Goal: Transaction & Acquisition: Purchase product/service

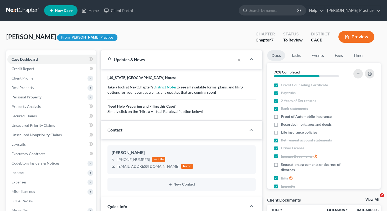
select select "7"
select select "3"
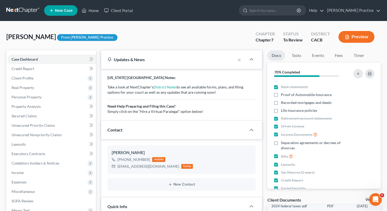
scroll to position [41, 0]
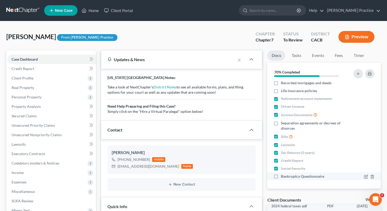
click at [281, 176] on label "Bankruptcy Questionnaire" at bounding box center [302, 176] width 43 height 5
click at [283, 176] on input "Bankruptcy Questionnaire" at bounding box center [284, 175] width 3 height 3
checkbox input "true"
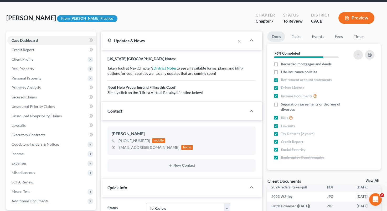
scroll to position [0, 0]
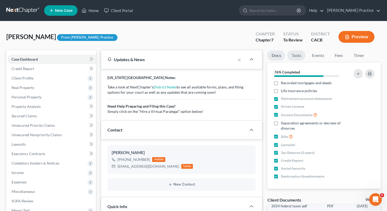
click at [299, 55] on link "Tasks" at bounding box center [296, 55] width 18 height 10
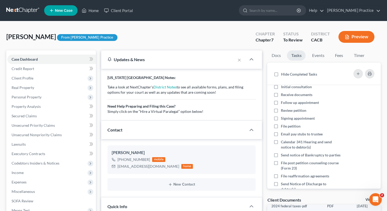
scroll to position [8, 0]
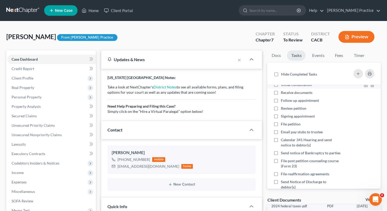
click at [281, 85] on label "Initial consultation" at bounding box center [298, 84] width 35 height 5
click at [283, 85] on input "Initial consultation" at bounding box center [284, 83] width 3 height 3
checkbox input "true"
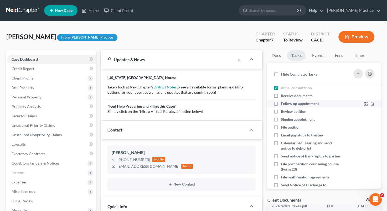
drag, startPoint x: 275, startPoint y: 95, endPoint x: 277, endPoint y: 100, distance: 5.6
click at [281, 95] on label "Receive documents" at bounding box center [299, 95] width 36 height 5
click at [283, 95] on input "Receive documents" at bounding box center [284, 94] width 3 height 3
checkbox input "true"
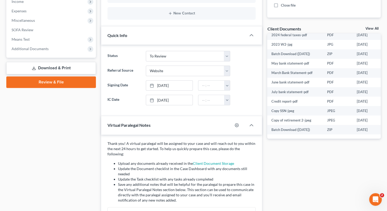
scroll to position [180, 0]
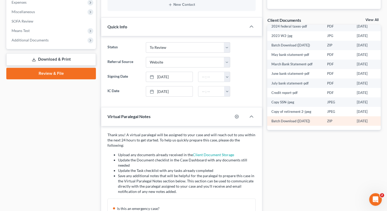
click at [279, 116] on td "Batch Download ([DATE])" at bounding box center [295, 120] width 56 height 9
click at [271, 116] on td "Batch Download ([DATE])" at bounding box center [295, 120] width 56 height 9
click at [375, 18] on link "View All" at bounding box center [371, 20] width 13 height 4
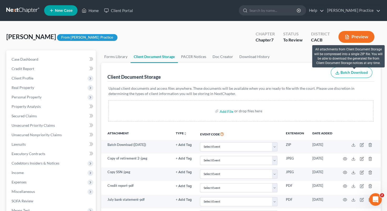
click at [359, 72] on span "Batch Download" at bounding box center [353, 72] width 27 height 4
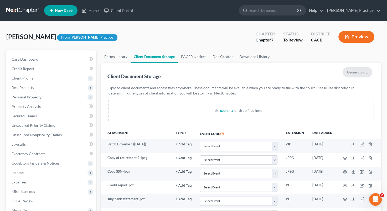
click at [224, 110] on input "file" at bounding box center [226, 110] width 13 height 9
type input "C:\fakepath\[PERSON_NAME] BANKRUPTCY CLIENT QUESTIONNAIRE.pdf"
click at [90, 10] on link "Home" at bounding box center [90, 10] width 22 height 9
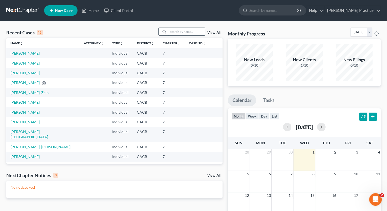
click at [181, 33] on input "search" at bounding box center [186, 32] width 37 height 8
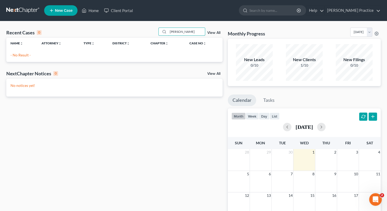
type input "[PERSON_NAME]"
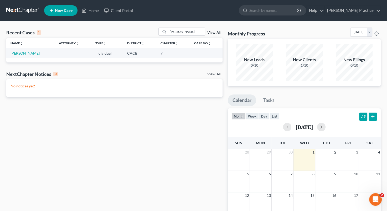
click at [25, 53] on link "[PERSON_NAME]" at bounding box center [25, 53] width 29 height 4
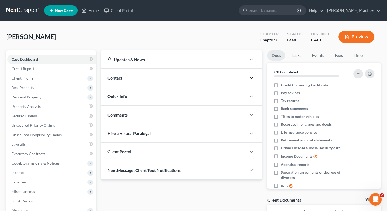
click at [251, 78] on icon "button" at bounding box center [251, 78] width 6 height 6
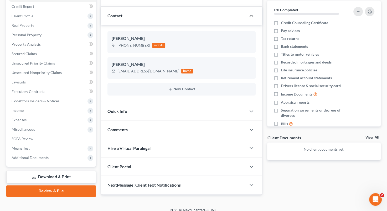
scroll to position [67, 0]
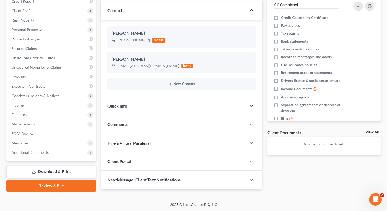
click at [253, 106] on icon "button" at bounding box center [251, 106] width 6 height 6
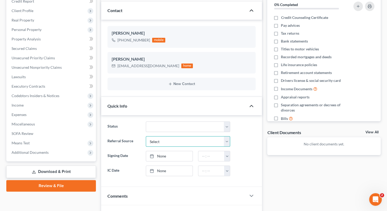
click at [187, 142] on select "Select Word Of Mouth Previous Clients Direct Mail Website Google Search Modern …" at bounding box center [188, 141] width 84 height 11
select select "3"
click at [146, 136] on select "Select Word Of Mouth Previous Clients Direct Mail Website Google Search Modern …" at bounding box center [188, 141] width 84 height 11
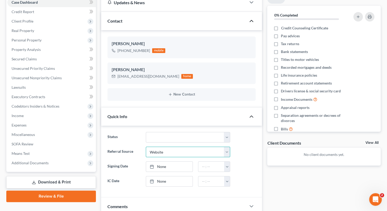
scroll to position [58, 0]
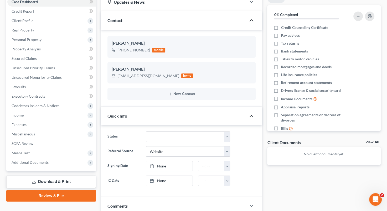
click at [313, 154] on p "No client documents yet." at bounding box center [323, 154] width 105 height 5
click at [369, 141] on link "View All" at bounding box center [371, 142] width 13 height 4
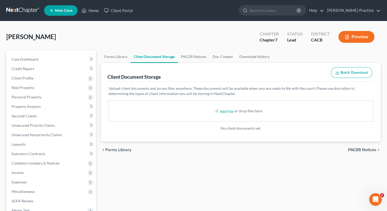
drag, startPoint x: 189, startPoint y: 112, endPoint x: 286, endPoint y: 116, distance: 97.2
drag, startPoint x: 286, startPoint y: 116, endPoint x: 252, endPoint y: 112, distance: 33.6
click at [252, 112] on div "or drop files here" at bounding box center [248, 110] width 28 height 5
drag, startPoint x: 252, startPoint y: 112, endPoint x: 221, endPoint y: 110, distance: 31.8
click at [221, 110] on input "file" at bounding box center [226, 110] width 13 height 9
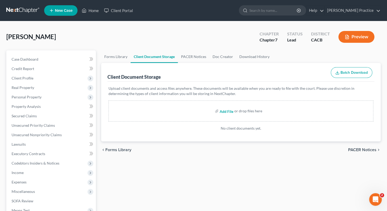
type input "C:\fakepath\mycase_2025-10-01_15_57_57.zip"
click at [253, 156] on div "chevron_left Forms Library PACER Notices chevron_right" at bounding box center [240, 150] width 279 height 17
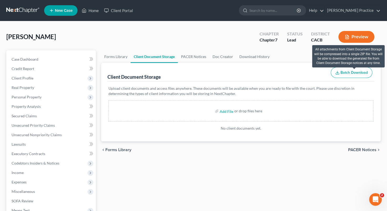
drag, startPoint x: 342, startPoint y: 72, endPoint x: 341, endPoint y: 74, distance: 2.9
click at [343, 72] on span "Batch Download" at bounding box center [353, 72] width 27 height 4
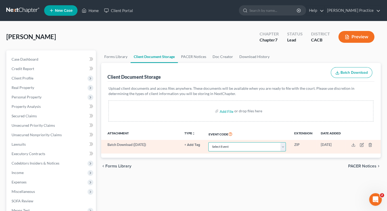
click at [283, 145] on select "Select Event Amended Chapter 11 Plan Amended Chapter 11 Small Business Plan Ame…" at bounding box center [246, 146] width 77 height 9
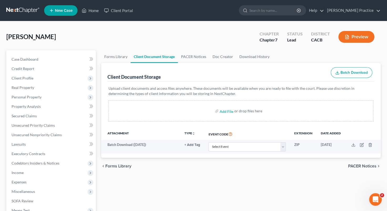
drag, startPoint x: 233, startPoint y: 164, endPoint x: 245, endPoint y: 164, distance: 11.6
click at [233, 164] on div "chevron_left Forms Library PACER Notices chevron_right" at bounding box center [240, 166] width 279 height 17
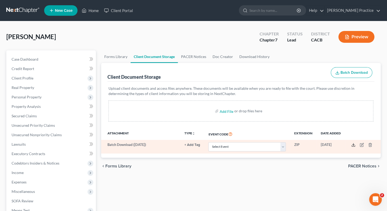
click at [353, 143] on icon at bounding box center [353, 145] width 4 height 4
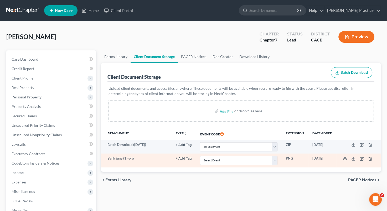
click at [126, 159] on td "Bank june (1)-png" at bounding box center [136, 161] width 70 height 14
click at [371, 156] on td at bounding box center [358, 161] width 44 height 14
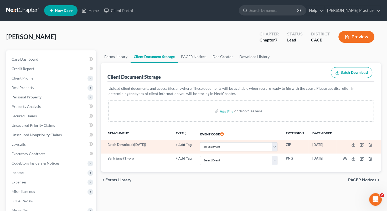
click at [132, 144] on td "Batch Download ([DATE])" at bounding box center [136, 147] width 70 height 14
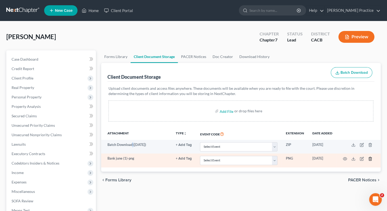
click at [371, 158] on icon "button" at bounding box center [370, 159] width 4 height 4
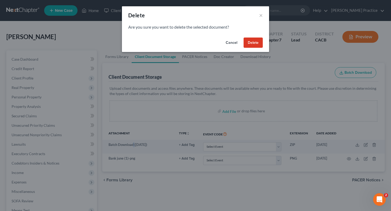
click at [254, 42] on button "Delete" at bounding box center [252, 43] width 19 height 11
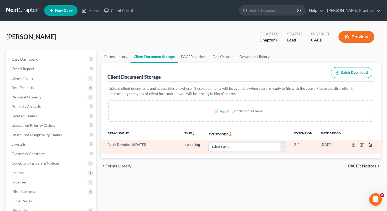
click at [370, 143] on icon "button" at bounding box center [370, 145] width 4 height 4
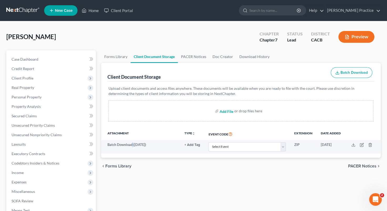
click at [224, 110] on input "file" at bounding box center [226, 110] width 13 height 9
type input "C:\fakepath\mycase_2025-10-01_15_57_57.zip"
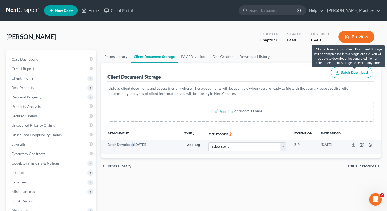
click at [344, 72] on span "Batch Download" at bounding box center [353, 72] width 27 height 4
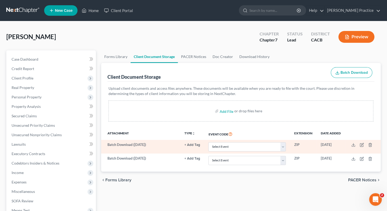
click at [118, 145] on td "Batch Download ([DATE])" at bounding box center [140, 147] width 79 height 14
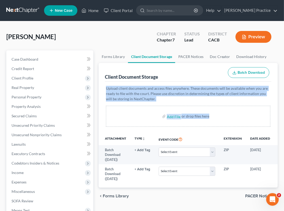
drag, startPoint x: 284, startPoint y: 74, endPoint x: 284, endPoint y: 105, distance: 31.8
click at [284, 105] on html "Home New Case Client Portal [PERSON_NAME] Practice [EMAIL_ADDRESS][DOMAIN_NAME]…" at bounding box center [142, 183] width 284 height 367
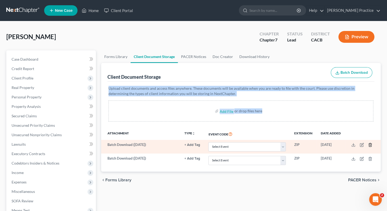
click at [370, 144] on polyline "button" at bounding box center [369, 144] width 3 height 0
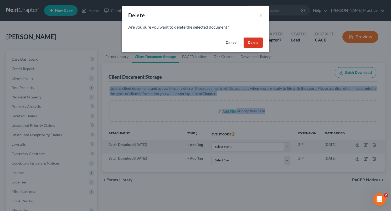
click at [251, 43] on button "Delete" at bounding box center [252, 43] width 19 height 11
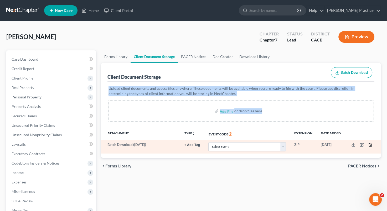
click at [370, 145] on line "button" at bounding box center [370, 145] width 0 height 1
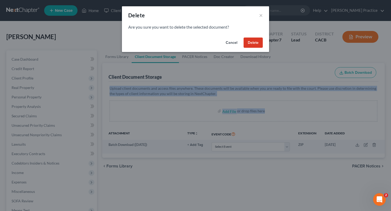
click at [251, 43] on button "Delete" at bounding box center [252, 43] width 19 height 11
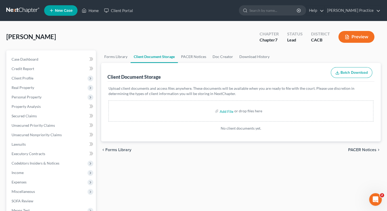
click at [283, 74] on div "Client Document Storage Batch Download" at bounding box center [240, 72] width 267 height 19
click at [227, 111] on input "file" at bounding box center [226, 110] width 13 height 9
type input "C:\fakepath\mycase_2025-10-01_15_57_57.zip"
click at [117, 55] on link "Forms Library" at bounding box center [115, 56] width 29 height 13
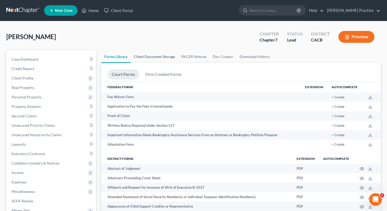
click at [144, 55] on link "Client Document Storage" at bounding box center [155, 56] width 48 height 13
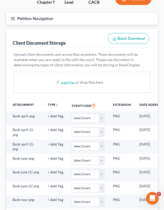
scroll to position [670, 0]
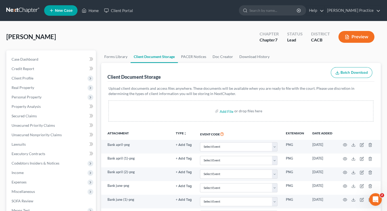
scroll to position [668, 0]
click at [164, 110] on input "file" at bounding box center [226, 110] width 13 height 9
type input "C:\fakepath\Sandra Lemus BANKRUPTCY CLIENT QUESTIONNAIRE.pdf"
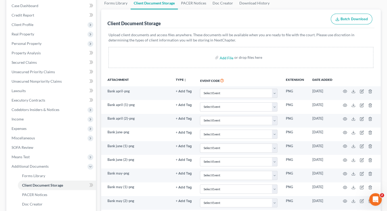
scroll to position [0, 0]
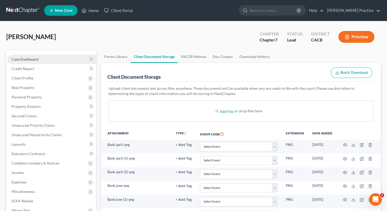
click at [33, 58] on span "Case Dashboard" at bounding box center [25, 59] width 27 height 4
select select "3"
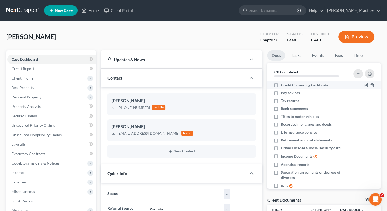
click at [164, 84] on label "Credit Counseling Certificate" at bounding box center [304, 84] width 47 height 5
click at [164, 84] on input "Credit Counseling Certificate" at bounding box center [284, 83] width 3 height 3
checkbox input "true"
click at [164, 92] on label "Pay advices" at bounding box center [290, 92] width 19 height 5
click at [164, 92] on input "Pay advices" at bounding box center [284, 91] width 3 height 3
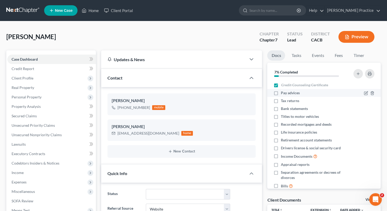
checkbox input "true"
click at [164, 101] on label "Tax returns" at bounding box center [290, 100] width 18 height 5
click at [164, 101] on input "Tax returns" at bounding box center [284, 99] width 3 height 3
checkbox input "true"
click at [164, 108] on label "Bank statements" at bounding box center [294, 108] width 27 height 5
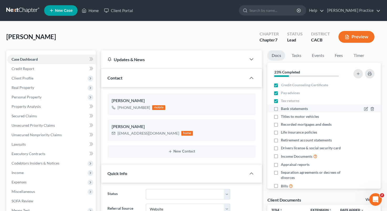
click at [164, 108] on input "Bank statements" at bounding box center [284, 107] width 3 height 3
checkbox input "true"
click at [164, 140] on label "Retirement account statements" at bounding box center [306, 140] width 51 height 5
click at [164, 140] on input "Retirement account statements" at bounding box center [284, 139] width 3 height 3
checkbox input "true"
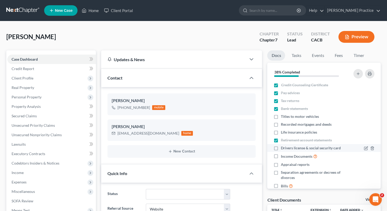
click at [164, 148] on label "Drivers license & social security card" at bounding box center [311, 147] width 60 height 5
click at [164, 148] on input "Drivers license & social security card" at bounding box center [284, 146] width 3 height 3
checkbox input "true"
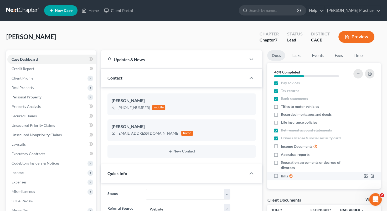
click at [164, 174] on label "Bills" at bounding box center [287, 176] width 12 height 6
click at [164, 174] on input "Bills" at bounding box center [284, 174] width 3 height 3
checkbox input "true"
click at [164, 145] on label "Income Documents" at bounding box center [299, 146] width 37 height 6
click at [164, 145] on input "Income Documents" at bounding box center [284, 144] width 3 height 3
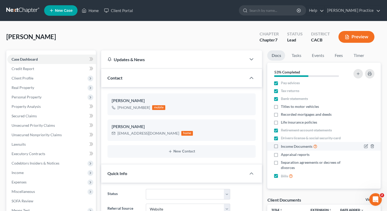
checkbox input "true"
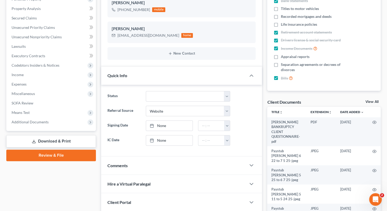
scroll to position [101, 0]
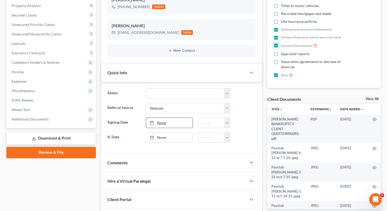
click at [163, 124] on link "None" at bounding box center [169, 123] width 46 height 10
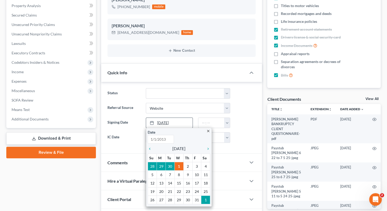
type input "10/1/2025"
click at [150, 148] on icon "chevron_left" at bounding box center [151, 149] width 7 height 4
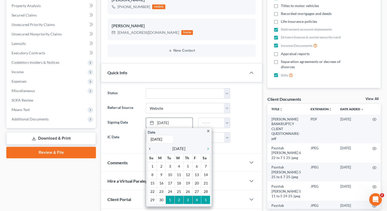
click at [150, 148] on icon "chevron_left" at bounding box center [151, 149] width 7 height 4
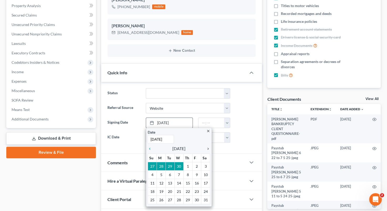
click at [164, 147] on icon "chevron_right" at bounding box center [206, 149] width 7 height 4
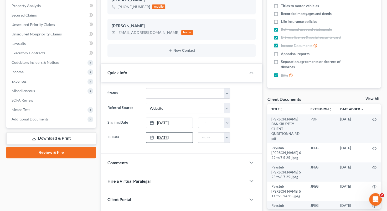
type input "10/1/2025"
click at [164, 138] on link "10/1/2025" at bounding box center [169, 138] width 46 height 10
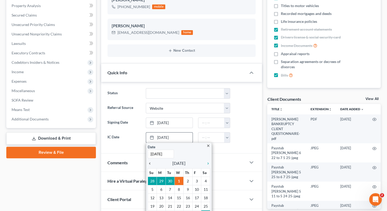
click at [150, 162] on icon "chevron_left" at bounding box center [151, 164] width 7 height 4
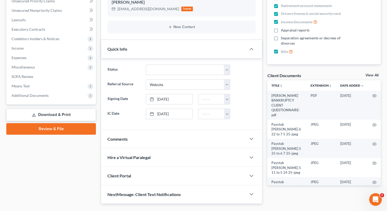
scroll to position [136, 0]
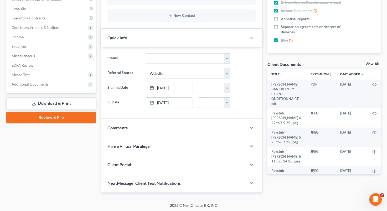
click at [164, 148] on icon "button" at bounding box center [251, 146] width 6 height 6
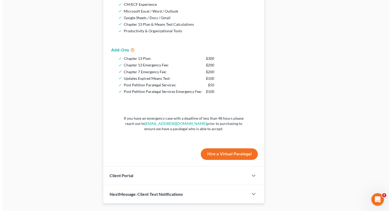
scroll to position [381, 0]
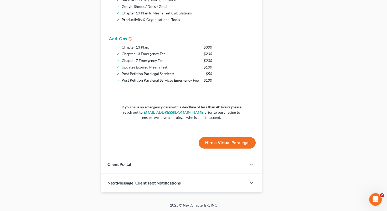
click at [164, 140] on button "Hire a Virtual Paralegal" at bounding box center [227, 143] width 57 height 12
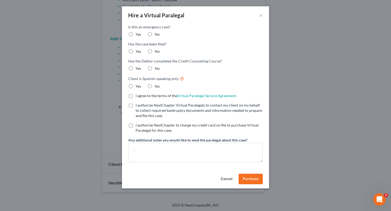
click at [155, 33] on label "No" at bounding box center [157, 34] width 5 height 5
click at [157, 33] on input "No" at bounding box center [158, 33] width 3 height 3
radio input "true"
click at [155, 51] on label "No" at bounding box center [157, 51] width 5 height 5
click at [157, 51] on input "No" at bounding box center [158, 50] width 3 height 3
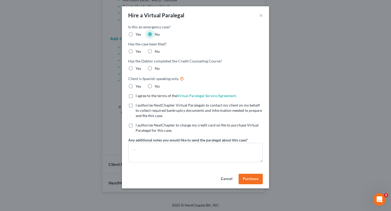
radio input "true"
click at [136, 68] on label "Yes" at bounding box center [139, 68] width 6 height 5
click at [138, 68] on input "Yes" at bounding box center [139, 67] width 3 height 3
radio input "true"
click at [155, 85] on label "No" at bounding box center [157, 86] width 5 height 5
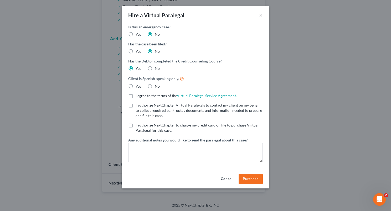
click at [157, 85] on input "No" at bounding box center [158, 85] width 3 height 3
radio input "true"
click at [136, 96] on label "I agree to the terms of the Virtual Paralegal Service Agreement. (Updates have …" at bounding box center [186, 95] width 101 height 5
click at [138, 96] on input "I agree to the terms of the Virtual Paralegal Service Agreement. (Updates have …" at bounding box center [139, 94] width 3 height 3
checkbox input "true"
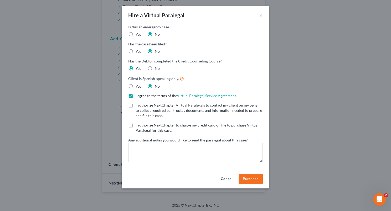
click at [136, 107] on label "I authorize NextChapter Virtual Paralegals to contact my client on my behalf to…" at bounding box center [199, 111] width 127 height 16
click at [138, 106] on input "I authorize NextChapter Virtual Paralegals to contact my client on my behalf to…" at bounding box center [139, 104] width 3 height 3
checkbox input "true"
click at [136, 126] on label "I authorize NextChapter to charge my credit card on file to purchase Virtual Pa…" at bounding box center [199, 128] width 127 height 11
click at [138, 126] on input "I authorize NextChapter to charge my credit card on file to purchase Virtual Pa…" at bounding box center [139, 124] width 3 height 3
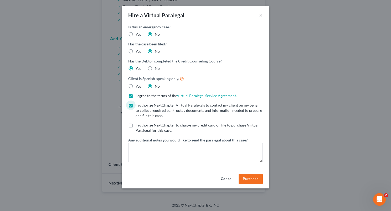
checkbox input "true"
click at [142, 149] on textarea at bounding box center [195, 152] width 134 height 19
type textarea "P"
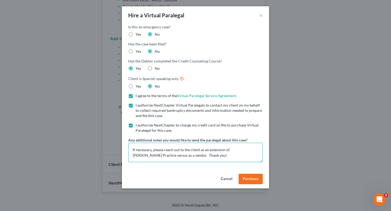
type textarea "If necessary, please reach out to the client as an extension of Douglas Law Pra…"
click at [164, 175] on button "Purchase" at bounding box center [250, 179] width 24 height 11
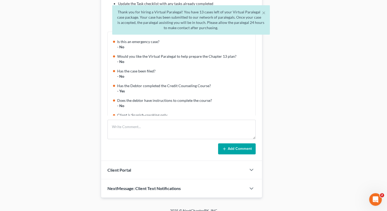
scroll to position [80, 0]
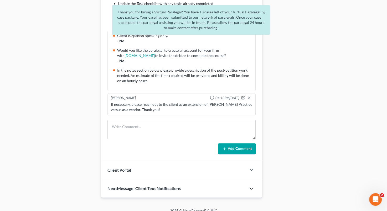
click at [164, 185] on icon "button" at bounding box center [251, 188] width 6 height 6
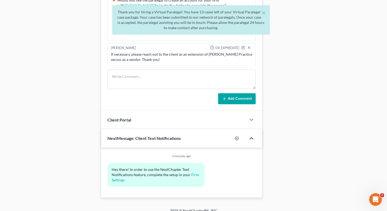
drag, startPoint x: 331, startPoint y: 46, endPoint x: 388, endPoint y: 62, distance: 59.2
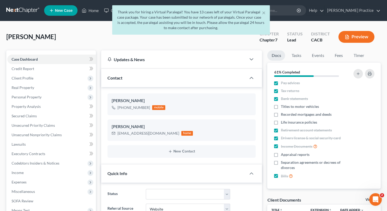
scroll to position [0, 0]
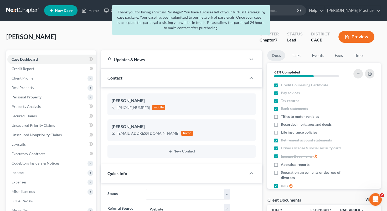
click at [164, 12] on button "×" at bounding box center [264, 12] width 4 height 6
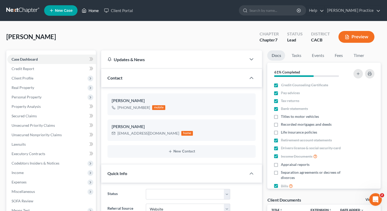
click at [87, 8] on link "Home" at bounding box center [90, 10] width 22 height 9
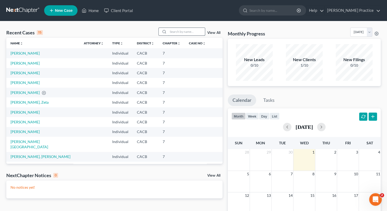
click at [164, 31] on input "search" at bounding box center [186, 32] width 37 height 8
click at [164, 30] on input "search" at bounding box center [186, 32] width 37 height 8
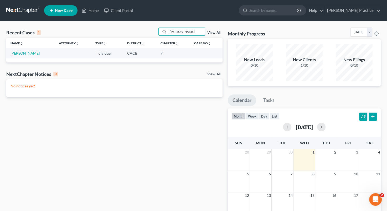
type input "cardenas"
click at [20, 50] on td "Cardenas, Gina" at bounding box center [30, 53] width 48 height 10
click at [20, 54] on link "Cardenas, Gina" at bounding box center [25, 53] width 29 height 4
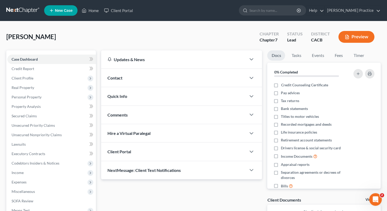
click at [126, 78] on div "Contact" at bounding box center [173, 78] width 145 height 18
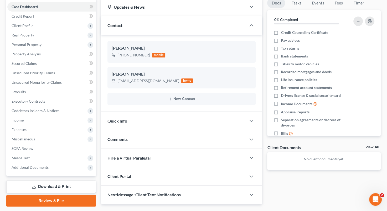
scroll to position [67, 0]
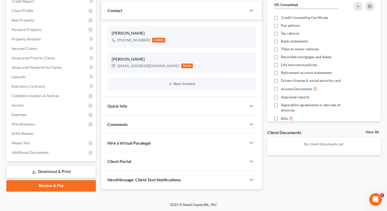
click at [164, 143] on p "No client documents yet." at bounding box center [323, 144] width 105 height 5
click at [164, 131] on link "View All" at bounding box center [371, 133] width 13 height 4
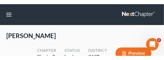
scroll to position [819, 0]
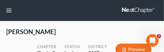
drag, startPoint x: 45, startPoint y: 52, endPoint x: 44, endPoint y: 61, distance: 9.2
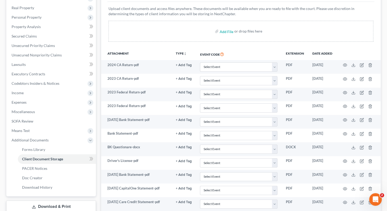
scroll to position [0, 0]
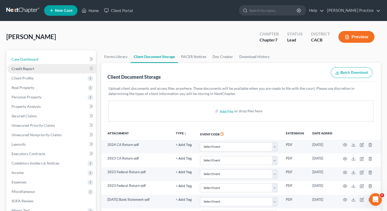
drag, startPoint x: 38, startPoint y: 60, endPoint x: 55, endPoint y: 67, distance: 19.0
click at [38, 60] on link "Case Dashboard" at bounding box center [51, 59] width 88 height 9
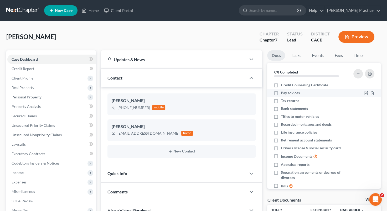
drag, startPoint x: 275, startPoint y: 84, endPoint x: 277, endPoint y: 90, distance: 6.6
click at [164, 84] on label "Credit Counseling Certificate" at bounding box center [304, 84] width 47 height 5
click at [164, 84] on input "Credit Counseling Certificate" at bounding box center [284, 83] width 3 height 3
checkbox input "true"
click at [164, 90] on label "Pay advices" at bounding box center [290, 92] width 19 height 5
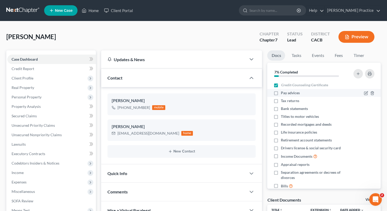
click at [164, 90] on input "Pay advices" at bounding box center [284, 91] width 3 height 3
checkbox input "true"
drag, startPoint x: 276, startPoint y: 101, endPoint x: 277, endPoint y: 110, distance: 9.2
click at [164, 101] on label "Tax returns" at bounding box center [290, 100] width 18 height 5
click at [164, 101] on input "Tax returns" at bounding box center [284, 99] width 3 height 3
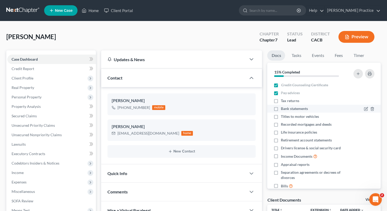
checkbox input "true"
click at [164, 108] on label "Bank statements" at bounding box center [294, 108] width 27 height 5
click at [164, 108] on input "Bank statements" at bounding box center [284, 107] width 3 height 3
checkbox input "true"
click at [164, 138] on label "Retirement account statements" at bounding box center [306, 140] width 51 height 5
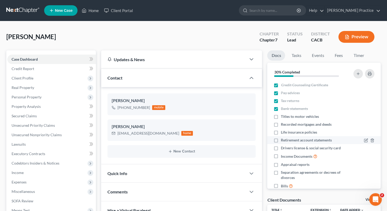
click at [164, 138] on input "Retirement account statements" at bounding box center [284, 139] width 3 height 3
checkbox input "true"
click at [164, 150] on label "Drivers license & social security card" at bounding box center [311, 147] width 60 height 5
click at [164, 149] on input "Drivers license & social security card" at bounding box center [284, 146] width 3 height 3
checkbox input "true"
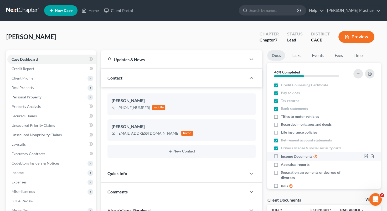
click at [164, 155] on label "Income Documents" at bounding box center [299, 156] width 37 height 6
click at [164, 155] on input "Income Documents" at bounding box center [284, 154] width 3 height 3
checkbox input "true"
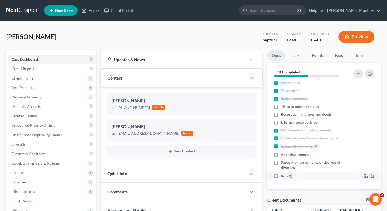
click at [164, 175] on label "Bills" at bounding box center [287, 176] width 12 height 6
click at [164, 175] on input "Bills" at bounding box center [284, 174] width 3 height 3
checkbox input "true"
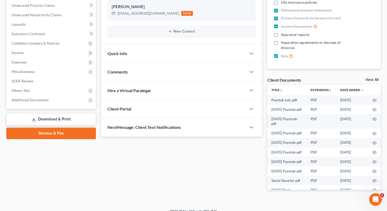
scroll to position [122, 0]
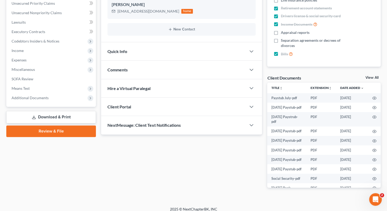
click at [164, 51] on div "Quick Info" at bounding box center [173, 51] width 145 height 18
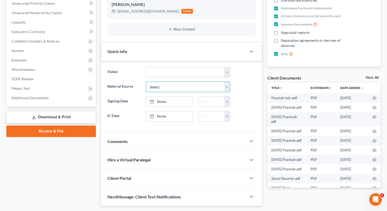
click at [164, 86] on select "Select Word Of Mouth Previous Clients Direct Mail Website Google Search Modern …" at bounding box center [188, 87] width 84 height 11
select select "6"
click at [146, 82] on select "Select Word Of Mouth Previous Clients Direct Mail Website Google Search Modern …" at bounding box center [188, 87] width 84 height 11
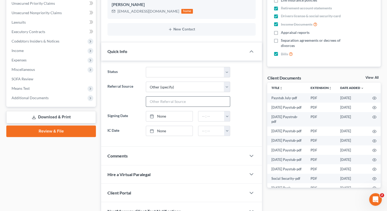
click at [164, 99] on input "text" at bounding box center [188, 102] width 84 height 10
type input "Son"
click at [158, 115] on link "None" at bounding box center [169, 116] width 46 height 10
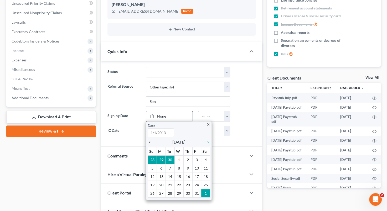
type input "10/1/2025"
click at [151, 142] on icon "chevron_left" at bounding box center [151, 142] width 7 height 4
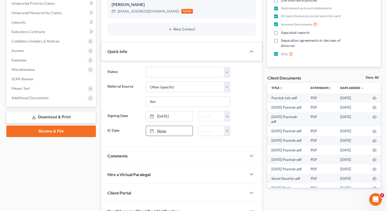
click at [159, 128] on link "None" at bounding box center [169, 131] width 46 height 10
type input "10/1/2025"
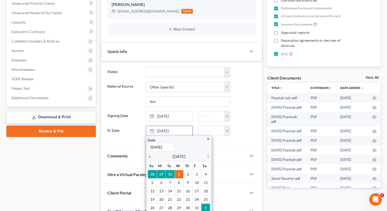
click at [149, 155] on icon "chevron_left" at bounding box center [151, 157] width 7 height 4
click at [164, 155] on icon "chevron_right" at bounding box center [206, 157] width 7 height 4
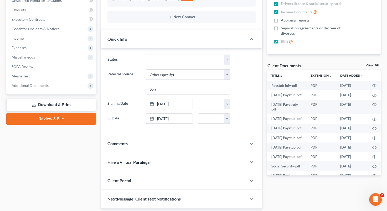
scroll to position [150, 0]
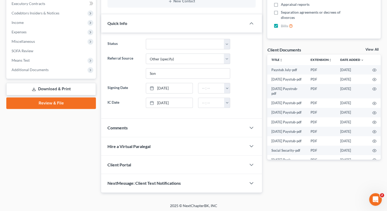
click at [164, 145] on div "Hire a Virtual Paralegal" at bounding box center [173, 146] width 145 height 18
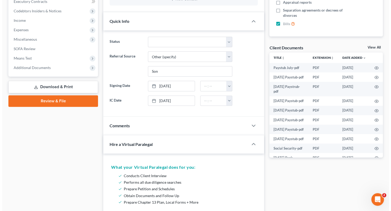
scroll to position [395, 0]
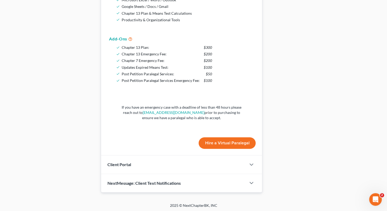
click at [164, 141] on button "Hire a Virtual Paralegal" at bounding box center [227, 143] width 57 height 12
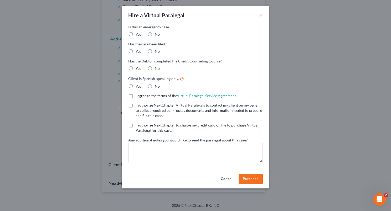
click at [155, 33] on label "No" at bounding box center [157, 34] width 5 height 5
click at [157, 33] on input "No" at bounding box center [158, 33] width 3 height 3
radio input "true"
click at [155, 50] on label "No" at bounding box center [157, 51] width 5 height 5
click at [157, 50] on input "No" at bounding box center [158, 50] width 3 height 3
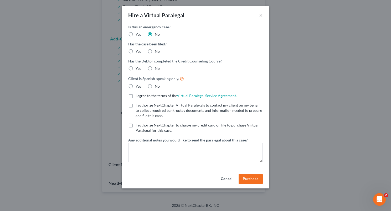
radio input "true"
click at [136, 68] on label "Yes" at bounding box center [139, 68] width 6 height 5
click at [138, 68] on input "Yes" at bounding box center [139, 67] width 3 height 3
radio input "true"
click at [155, 86] on label "No" at bounding box center [157, 86] width 5 height 5
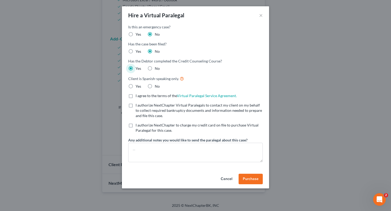
click at [157, 86] on input "No" at bounding box center [158, 85] width 3 height 3
radio input "true"
click at [136, 95] on label "I agree to the terms of the Virtual Paralegal Service Agreement. (Updates have …" at bounding box center [186, 95] width 101 height 5
click at [138, 95] on input "I agree to the terms of the Virtual Paralegal Service Agreement. (Updates have …" at bounding box center [139, 94] width 3 height 3
checkbox input "true"
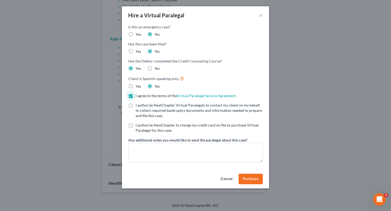
click at [136, 105] on label "I authorize NextChapter Virtual Paralegals to contact my client on my behalf to…" at bounding box center [199, 111] width 127 height 16
click at [138, 105] on input "I authorize NextChapter Virtual Paralegals to contact my client on my behalf to…" at bounding box center [139, 104] width 3 height 3
checkbox input "true"
click at [136, 126] on label "I authorize NextChapter to charge my credit card on file to purchase Virtual Pa…" at bounding box center [199, 128] width 127 height 11
click at [138, 126] on input "I authorize NextChapter to charge my credit card on file to purchase Virtual Pa…" at bounding box center [139, 124] width 3 height 3
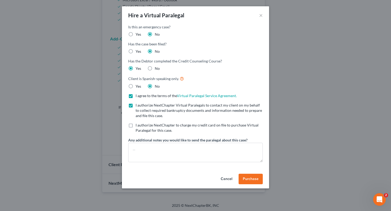
checkbox input "true"
click at [164, 151] on textarea at bounding box center [195, 152] width 134 height 19
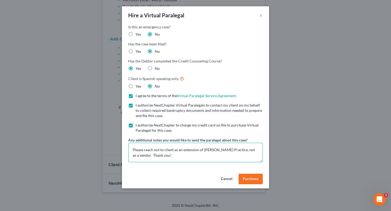
type textarea "Please reach out to client as an extension of Douglas Law Practice, not as a ve…"
click at [164, 176] on button "Purchase" at bounding box center [250, 179] width 24 height 11
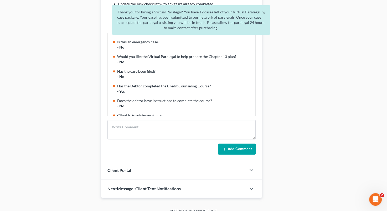
scroll to position [80, 0]
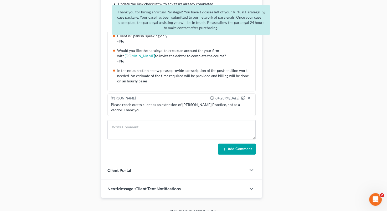
drag, startPoint x: 386, startPoint y: 160, endPoint x: 388, endPoint y: 0, distance: 159.9
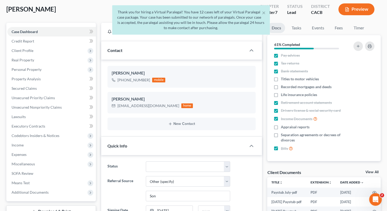
scroll to position [0, 0]
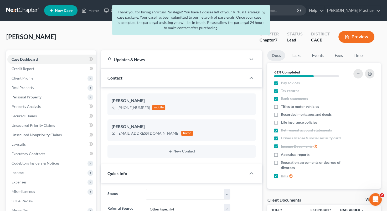
click at [69, 39] on div "Cardenas, Gina Upgraded Chapter Chapter 7 Status Lead District CACB Preview" at bounding box center [193, 39] width 374 height 23
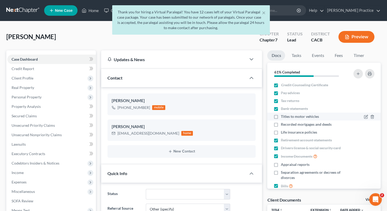
click at [164, 117] on label "Titles to motor vehicles" at bounding box center [300, 116] width 38 height 5
click at [164, 117] on input "Titles to motor vehicles" at bounding box center [284, 115] width 3 height 3
checkbox input "true"
click at [164, 130] on label "Life insurance policies" at bounding box center [299, 132] width 36 height 5
click at [164, 130] on input "Life insurance policies" at bounding box center [284, 131] width 3 height 3
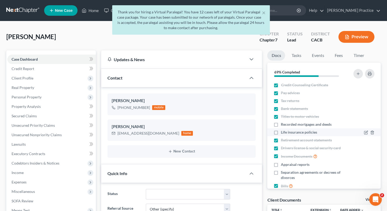
checkbox input "true"
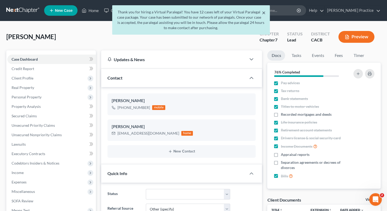
click at [164, 13] on button "×" at bounding box center [264, 12] width 4 height 6
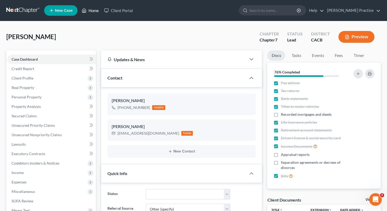
click at [92, 9] on link "Home" at bounding box center [90, 10] width 22 height 9
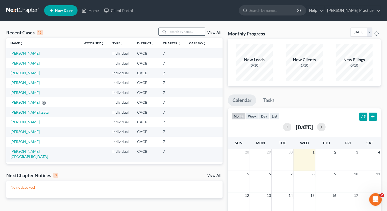
drag, startPoint x: 187, startPoint y: 32, endPoint x: 187, endPoint y: 34, distance: 2.9
click at [164, 32] on input "search" at bounding box center [186, 32] width 37 height 8
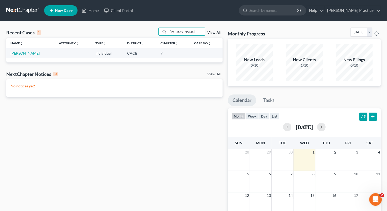
type input "diana"
click at [28, 52] on link "Gutierrez, Diana" at bounding box center [25, 53] width 29 height 4
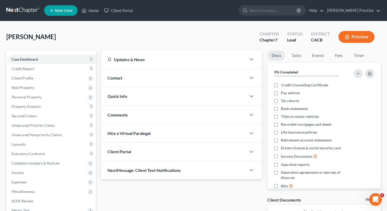
click at [164, 77] on div "Contact" at bounding box center [173, 78] width 145 height 18
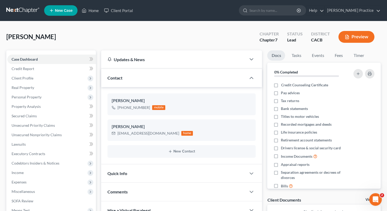
scroll to position [67, 0]
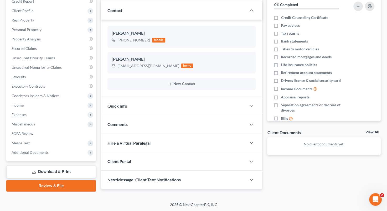
click at [164, 131] on link "View All" at bounding box center [371, 133] width 13 height 4
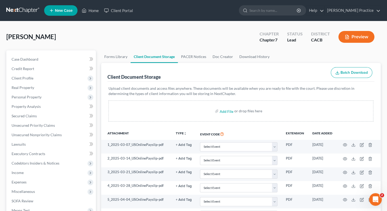
scroll to position [7, 0]
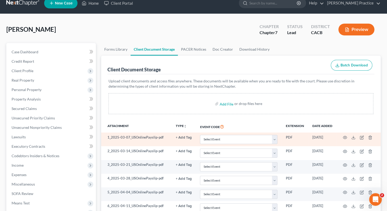
click at [149, 137] on td "1_2025-03-07_USOnlinePayslip-pdf" at bounding box center [136, 140] width 70 height 14
click at [164, 137] on circle "button" at bounding box center [344, 137] width 1 height 1
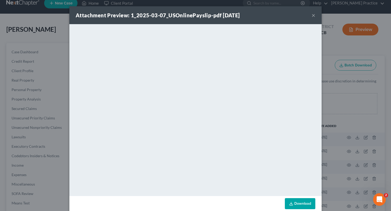
click at [164, 15] on button "×" at bounding box center [313, 15] width 4 height 6
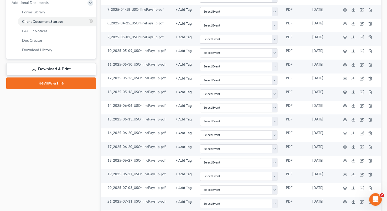
scroll to position [220, 0]
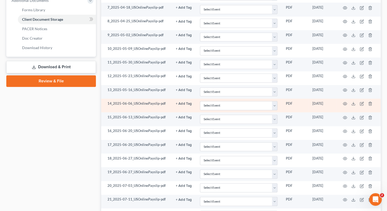
click at [125, 102] on td "14_2025-06-06_USOnlinePayslip-pdf" at bounding box center [136, 106] width 70 height 14
click at [164, 103] on circle "button" at bounding box center [344, 103] width 1 height 1
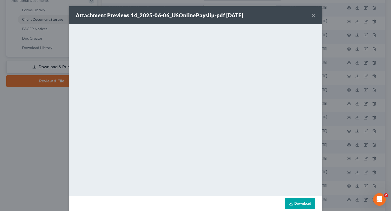
click at [164, 16] on button "×" at bounding box center [313, 15] width 4 height 6
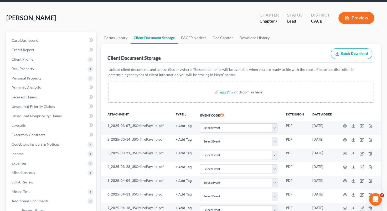
scroll to position [0, 0]
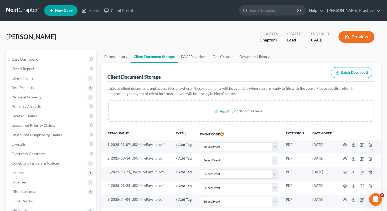
click at [164, 110] on input "file" at bounding box center [226, 110] width 13 height 9
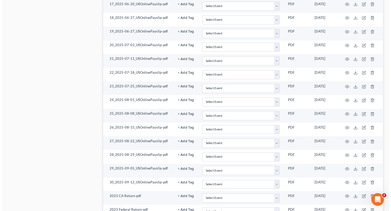
scroll to position [405, 0]
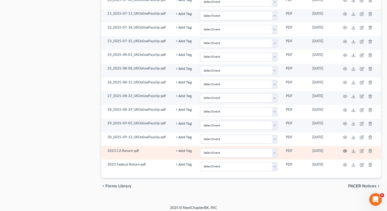
click at [164, 150] on circle "button" at bounding box center [344, 150] width 1 height 1
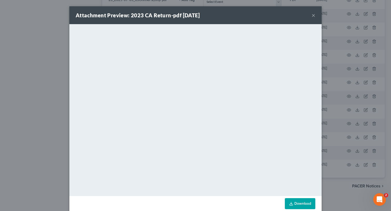
click at [164, 15] on button "×" at bounding box center [313, 15] width 4 height 6
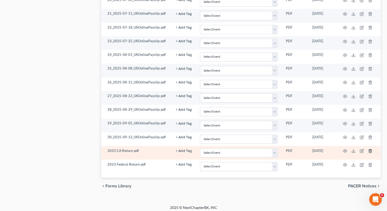
click at [164, 150] on polyline "button" at bounding box center [369, 150] width 3 height 0
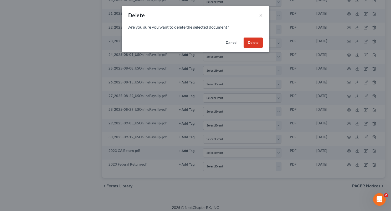
click at [164, 41] on button "Delete" at bounding box center [252, 43] width 19 height 11
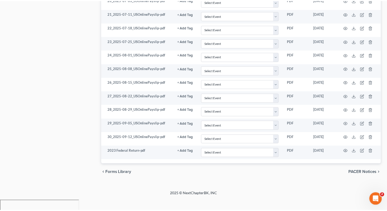
scroll to position [392, 0]
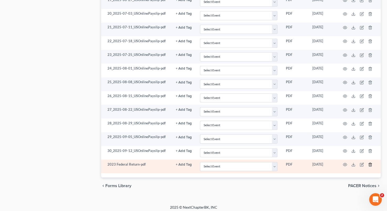
click at [164, 163] on icon "button" at bounding box center [370, 165] width 4 height 4
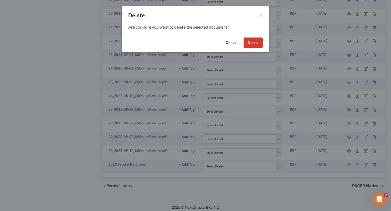
click at [164, 44] on button "Delete" at bounding box center [252, 43] width 19 height 11
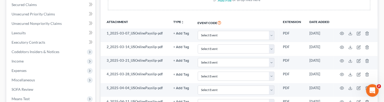
scroll to position [98, 0]
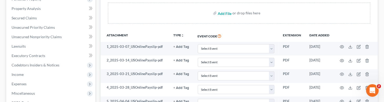
click at [164, 14] on div "Upload client documents and access files anywhere. These documents will be avai…" at bounding box center [239, 7] width 265 height 46
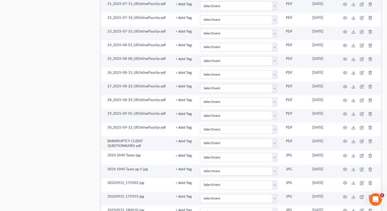
scroll to position [0, 0]
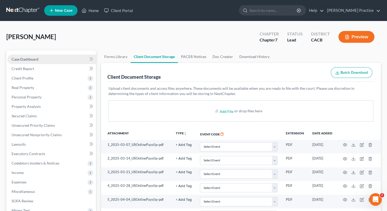
click at [28, 58] on span "Case Dashboard" at bounding box center [25, 59] width 27 height 4
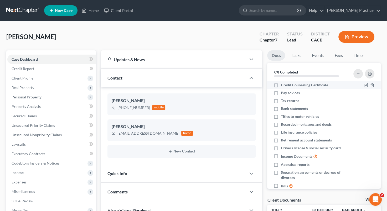
click at [164, 85] on label "Credit Counseling Certificate" at bounding box center [304, 84] width 47 height 5
click at [164, 85] on input "Credit Counseling Certificate" at bounding box center [284, 83] width 3 height 3
click at [164, 85] on label "Credit Counseling Certificate" at bounding box center [304, 84] width 47 height 5
click at [164, 85] on input "Credit Counseling Certificate" at bounding box center [284, 83] width 3 height 3
click at [164, 83] on label "Credit Counseling Certificate" at bounding box center [304, 84] width 47 height 5
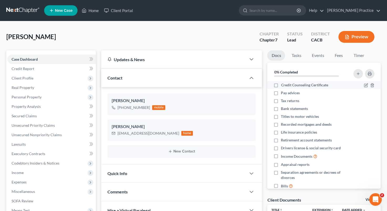
click at [164, 83] on input "Credit Counseling Certificate" at bounding box center [284, 83] width 3 height 3
checkbox input "true"
click at [164, 92] on label "Pay advices" at bounding box center [290, 92] width 19 height 5
click at [164, 92] on input "Pay advices" at bounding box center [284, 91] width 3 height 3
checkbox input "true"
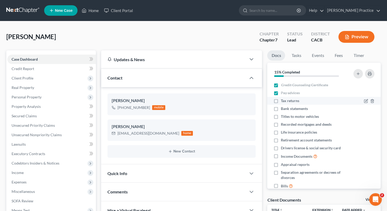
click at [164, 101] on label "Tax returns" at bounding box center [290, 100] width 18 height 5
click at [164, 101] on input "Tax returns" at bounding box center [284, 99] width 3 height 3
checkbox input "true"
drag, startPoint x: 276, startPoint y: 109, endPoint x: 275, endPoint y: 119, distance: 10.2
click at [164, 109] on label "Bank statements" at bounding box center [294, 108] width 27 height 5
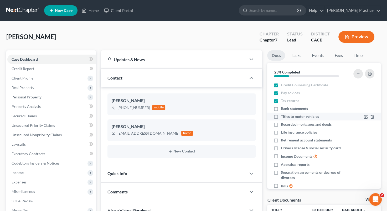
click at [164, 109] on input "Bank statements" at bounding box center [284, 107] width 3 height 3
checkbox input "true"
click at [164, 132] on label "Life insurance policies" at bounding box center [299, 132] width 36 height 5
click at [164, 132] on input "Life insurance policies" at bounding box center [284, 131] width 3 height 3
checkbox input "true"
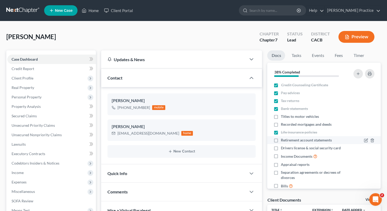
click at [164, 140] on label "Retirement account statements" at bounding box center [306, 140] width 51 height 5
click at [164, 140] on input "Retirement account statements" at bounding box center [284, 139] width 3 height 3
checkbox input "true"
click at [164, 148] on label "Drivers license & social security card" at bounding box center [311, 147] width 60 height 5
click at [164, 148] on input "Drivers license & social security card" at bounding box center [284, 146] width 3 height 3
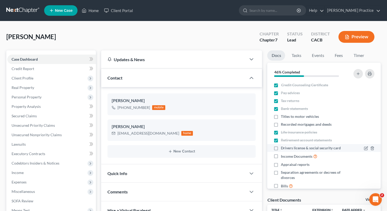
checkbox input "true"
drag, startPoint x: 278, startPoint y: 154, endPoint x: 276, endPoint y: 165, distance: 11.5
click at [164, 154] on label "Income Documents" at bounding box center [299, 156] width 37 height 6
click at [164, 154] on input "Income Documents" at bounding box center [284, 154] width 3 height 3
checkbox input "true"
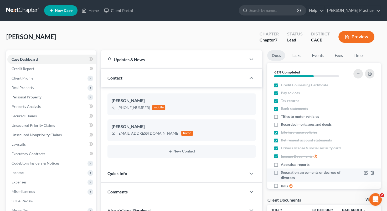
click at [164, 164] on label "Appraisal reports" at bounding box center [295, 164] width 29 height 5
click at [164, 164] on input "Appraisal reports" at bounding box center [284, 163] width 3 height 3
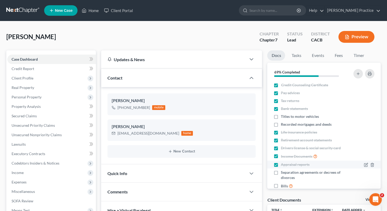
click at [164, 167] on label "Appraisal reports" at bounding box center [295, 164] width 29 height 5
click at [164, 165] on input "Appraisal reports" at bounding box center [284, 163] width 3 height 3
checkbox input "false"
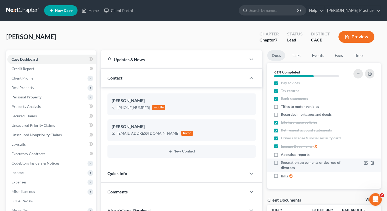
drag, startPoint x: 275, startPoint y: 173, endPoint x: 280, endPoint y: 170, distance: 6.1
click at [164, 173] on label "Bills" at bounding box center [287, 176] width 12 height 6
click at [164, 173] on input "Bills" at bounding box center [284, 174] width 3 height 3
checkbox input "true"
click at [164, 72] on button "button" at bounding box center [357, 73] width 9 height 9
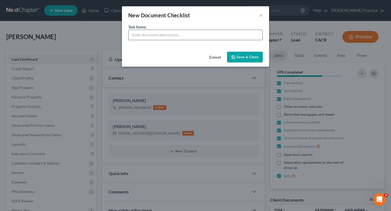
click at [134, 39] on input "text" at bounding box center [195, 35] width 134 height 10
type input "Bankruptcy Questionnaire"
click at [164, 55] on button "Save & Close" at bounding box center [245, 57] width 36 height 11
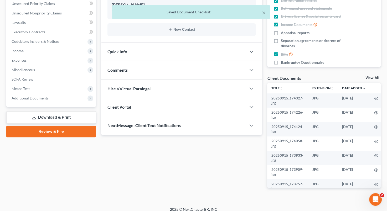
scroll to position [127, 0]
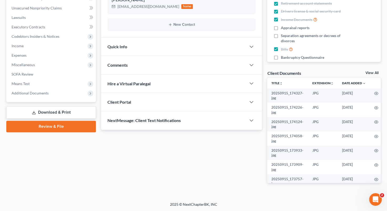
click at [136, 85] on span "Hire a Virtual Paralegal" at bounding box center [128, 83] width 43 height 5
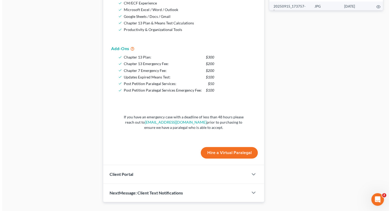
scroll to position [303, 0]
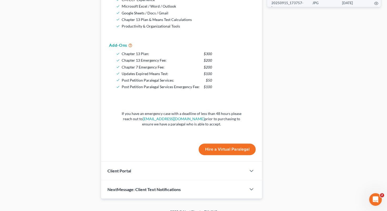
click at [164, 147] on button "Hire a Virtual Paralegal" at bounding box center [227, 150] width 57 height 12
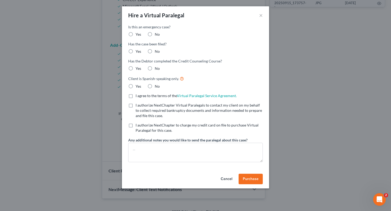
click at [155, 34] on label "No" at bounding box center [157, 34] width 5 height 5
click at [157, 34] on input "No" at bounding box center [158, 33] width 3 height 3
radio input "true"
click at [155, 50] on label "No" at bounding box center [157, 51] width 5 height 5
click at [157, 50] on input "No" at bounding box center [158, 50] width 3 height 3
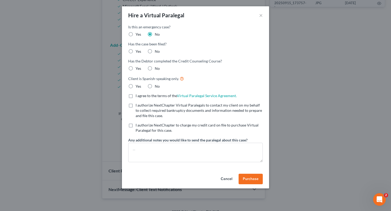
radio input "true"
drag, startPoint x: 130, startPoint y: 68, endPoint x: 148, endPoint y: 84, distance: 23.3
click at [136, 68] on label "Yes" at bounding box center [139, 68] width 6 height 5
click at [138, 68] on input "Yes" at bounding box center [139, 67] width 3 height 3
radio input "true"
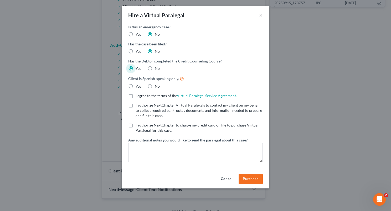
click at [155, 88] on label "No" at bounding box center [157, 86] width 5 height 5
click at [157, 87] on input "No" at bounding box center [158, 85] width 3 height 3
radio input "true"
click at [136, 98] on label "I agree to the terms of the Virtual Paralegal Service Agreement. (Updates have …" at bounding box center [186, 95] width 101 height 5
click at [138, 97] on input "I agree to the terms of the Virtual Paralegal Service Agreement. (Updates have …" at bounding box center [139, 94] width 3 height 3
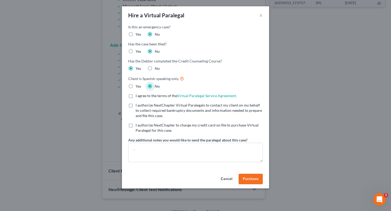
checkbox input "true"
drag, startPoint x: 131, startPoint y: 105, endPoint x: 129, endPoint y: 116, distance: 10.9
click at [136, 105] on label "I authorize NextChapter Virtual Paralegals to contact my client on my behalf to…" at bounding box center [199, 111] width 127 height 16
click at [138, 105] on input "I authorize NextChapter Virtual Paralegals to contact my client on my behalf to…" at bounding box center [139, 104] width 3 height 3
checkbox input "true"
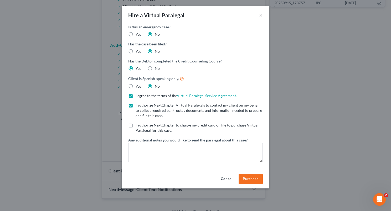
click at [136, 123] on label "I authorize NextChapter to charge my credit card on file to purchase Virtual Pa…" at bounding box center [199, 128] width 127 height 11
click at [138, 123] on input "I authorize NextChapter to charge my credit card on file to purchase Virtual Pa…" at bounding box center [139, 124] width 3 height 3
checkbox input "true"
click at [138, 148] on textarea at bounding box center [195, 152] width 134 height 19
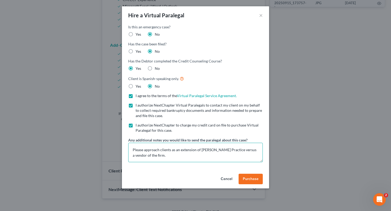
type textarea "Please approach clients as an extension of Douglas Law Practice versus a vendor…"
click at [164, 177] on span "Purchase" at bounding box center [251, 179] width 16 height 4
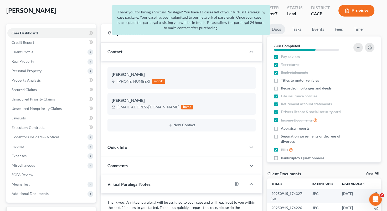
scroll to position [0, 0]
